Goal: Transaction & Acquisition: Purchase product/service

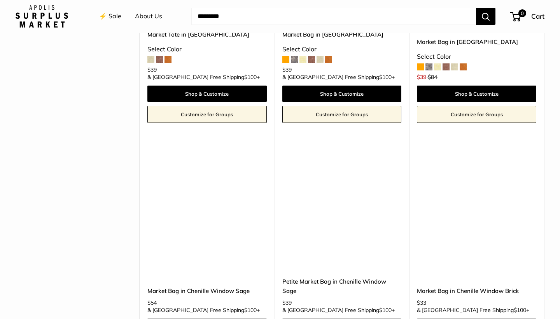
scroll to position [1478, 0]
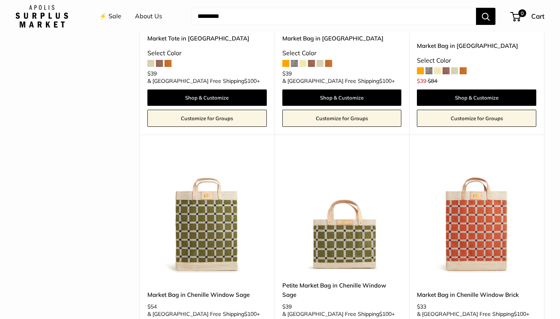
click at [0, 0] on img at bounding box center [0, 0] width 0 height 0
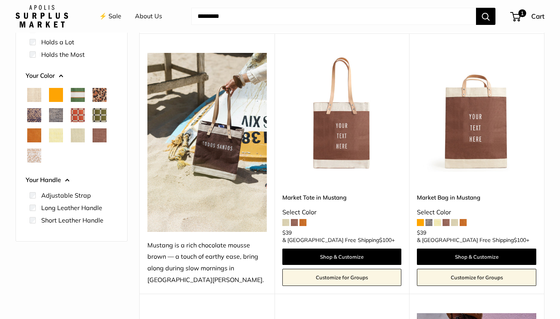
scroll to position [80, 0]
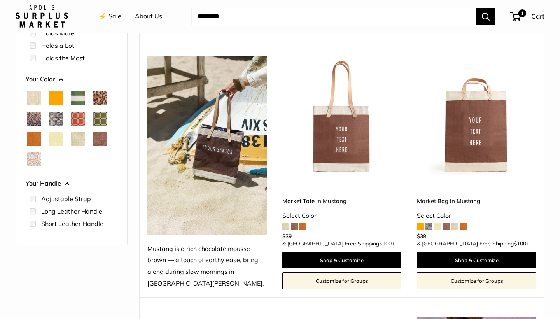
click at [0, 0] on img at bounding box center [0, 0] width 0 height 0
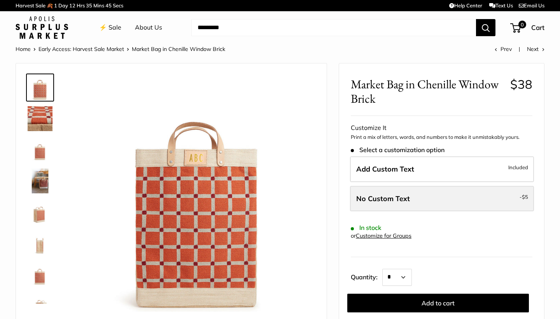
click at [379, 195] on span "No Custom Text" at bounding box center [383, 198] width 54 height 9
click at [456, 195] on label "No Custom Text - $5" at bounding box center [442, 199] width 184 height 26
click at [385, 195] on span "No Custom Text" at bounding box center [383, 198] width 54 height 9
click at [373, 196] on span "No Custom Text" at bounding box center [383, 198] width 54 height 9
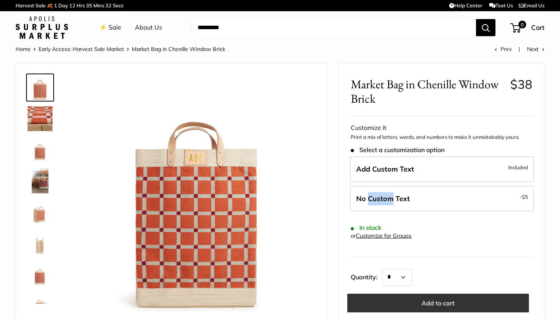
click at [432, 300] on button "Add to cart" at bounding box center [438, 303] width 182 height 19
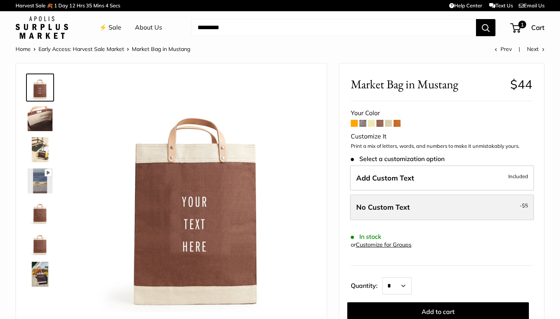
click at [420, 205] on label "No Custom Text - $5" at bounding box center [442, 207] width 184 height 26
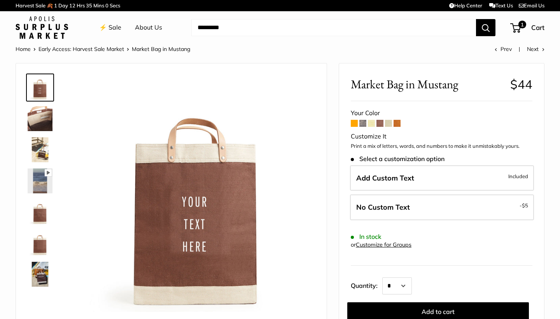
click at [353, 124] on span at bounding box center [354, 123] width 7 height 7
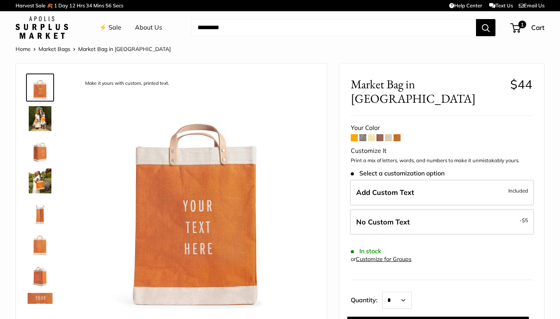
click at [363, 134] on span at bounding box center [362, 137] width 7 height 7
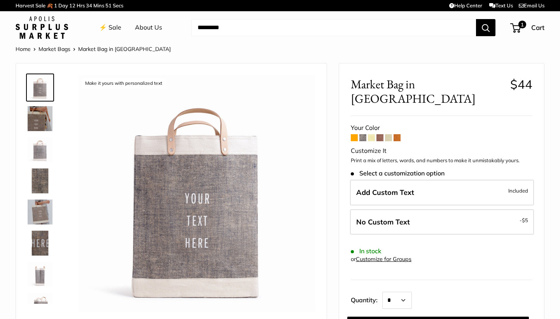
click at [373, 134] on span at bounding box center [371, 137] width 7 height 7
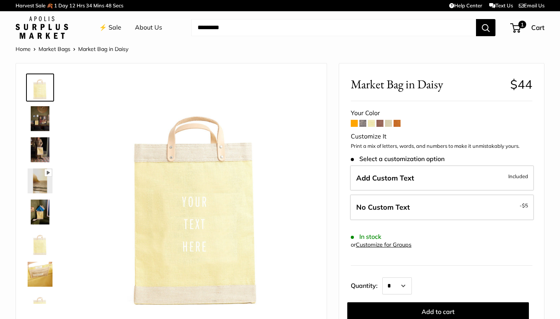
click at [380, 122] on span at bounding box center [379, 123] width 7 height 7
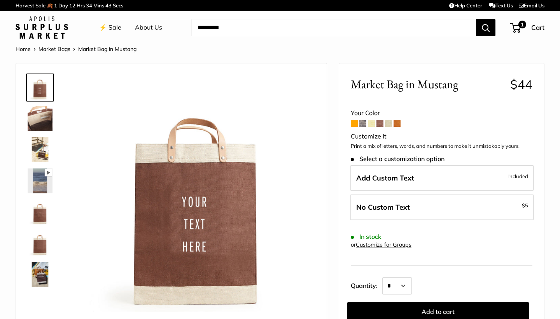
click at [388, 122] on span at bounding box center [388, 123] width 7 height 7
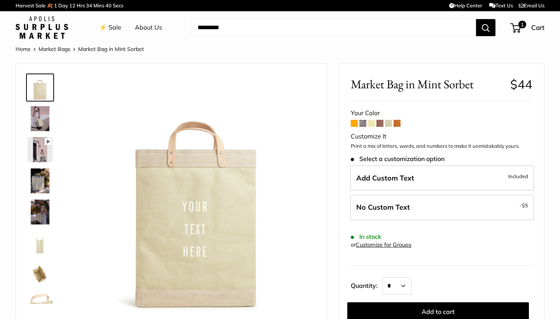
click at [398, 121] on span at bounding box center [397, 123] width 7 height 7
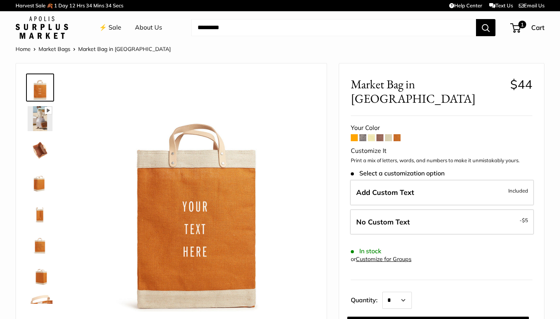
click at [363, 134] on span at bounding box center [362, 137] width 7 height 7
click at [380, 134] on span at bounding box center [379, 137] width 7 height 7
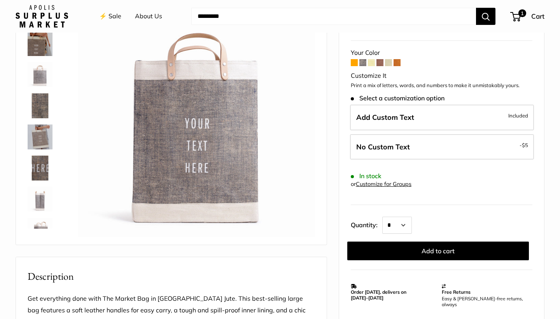
scroll to position [75, 0]
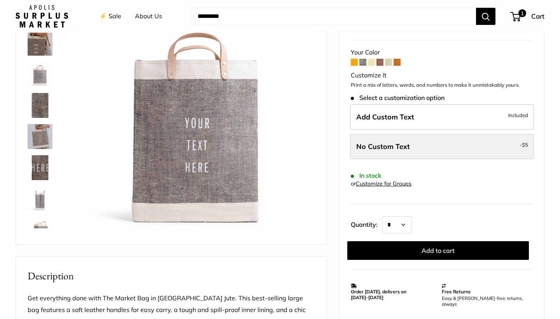
click at [434, 137] on label "No Custom Text - $5" at bounding box center [442, 147] width 184 height 26
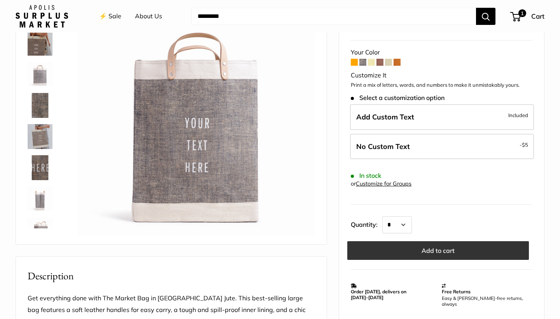
click at [436, 241] on button "Add to cart" at bounding box center [438, 250] width 182 height 19
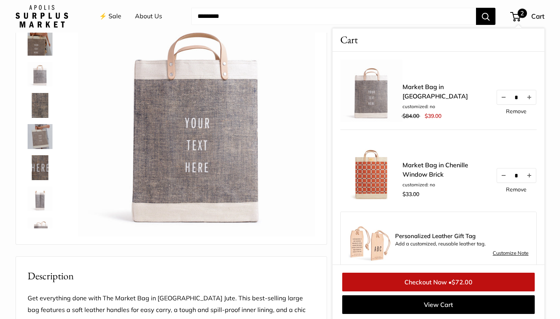
scroll to position [47, 0]
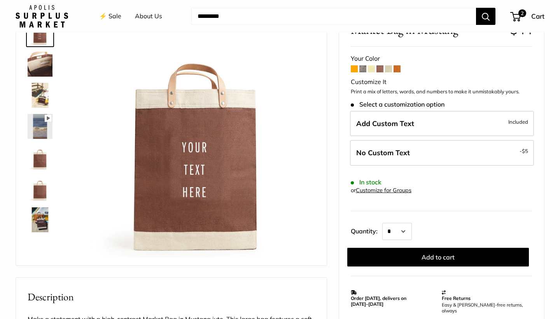
scroll to position [55, 0]
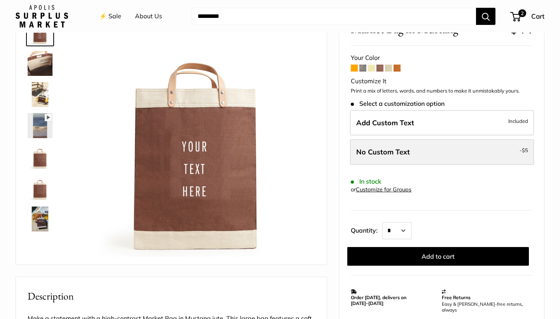
click at [399, 148] on span "No Custom Text" at bounding box center [383, 151] width 54 height 9
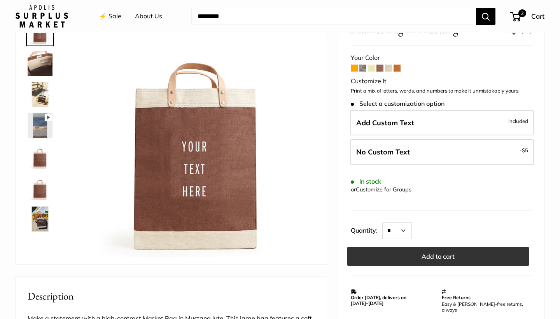
click at [437, 252] on button "Add to cart" at bounding box center [438, 256] width 182 height 19
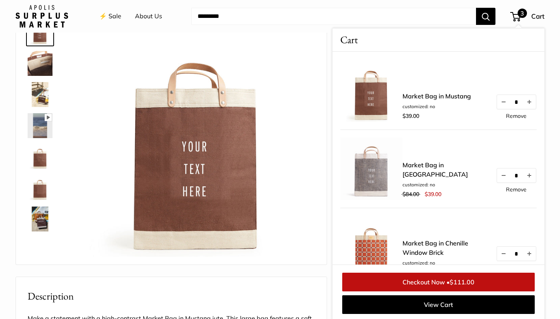
click at [437, 280] on link "Checkout Now • $111.00" at bounding box center [438, 282] width 192 height 19
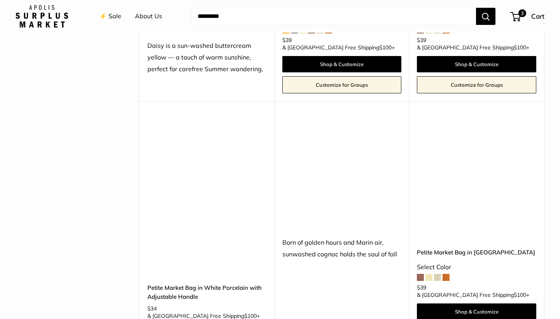
scroll to position [967, 0]
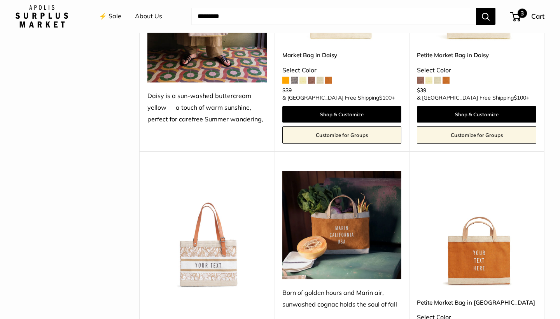
click at [518, 15] on span "3" at bounding box center [522, 13] width 9 height 9
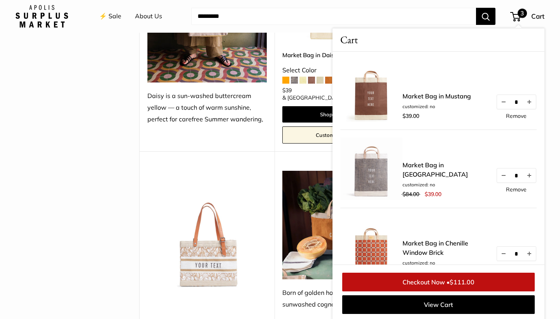
click at [399, 281] on link "Checkout Now • $111.00" at bounding box center [438, 282] width 192 height 19
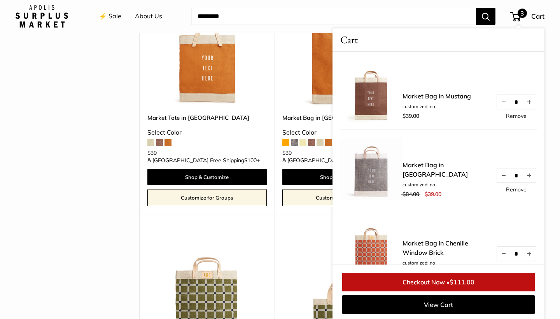
scroll to position [1402, 0]
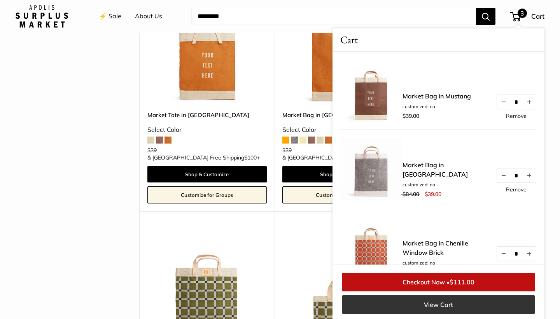
click at [438, 305] on link "View Cart" at bounding box center [438, 304] width 192 height 19
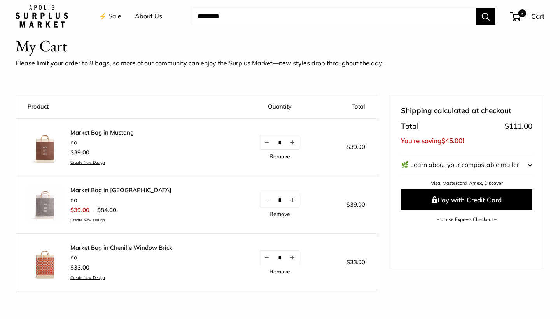
scroll to position [25, 0]
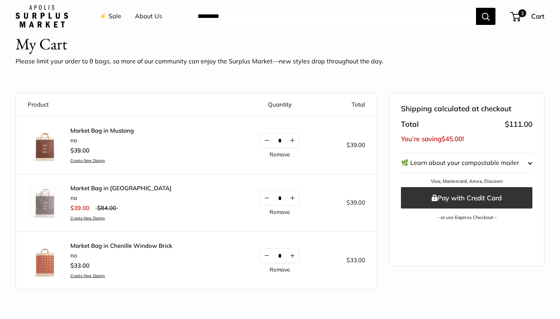
click at [450, 195] on button "Pay with Credit Card" at bounding box center [466, 197] width 131 height 21
